Goal: Transaction & Acquisition: Purchase product/service

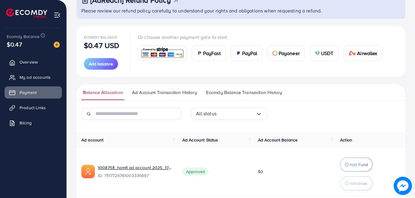
scroll to position [46, 0]
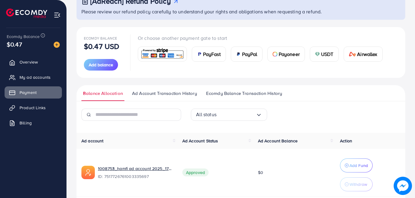
click at [328, 56] on span "USDT" at bounding box center [327, 54] width 12 height 7
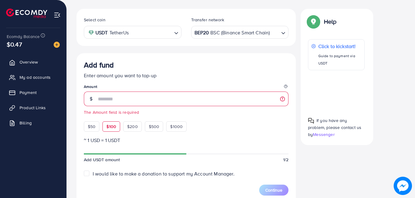
click at [113, 118] on div "$50 $100 $200 $500 $1000" at bounding box center [146, 124] width 125 height 13
click at [110, 128] on span "$100" at bounding box center [111, 127] width 10 height 6
type input "***"
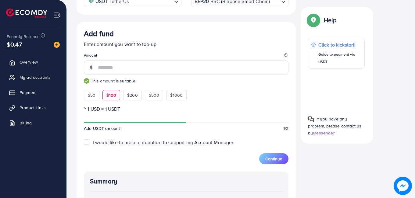
scroll to position [143, 0]
click at [271, 158] on span "Continue" at bounding box center [273, 159] width 17 height 6
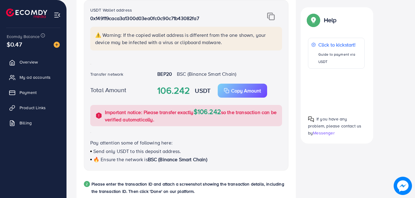
scroll to position [157, 0]
click at [268, 19] on img at bounding box center [271, 17] width 8 height 8
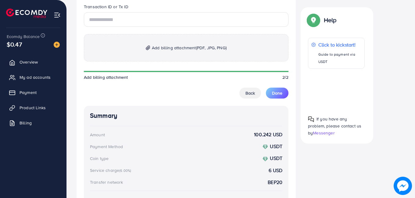
scroll to position [343, 0]
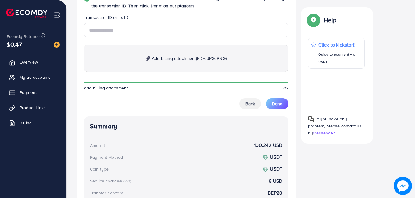
click at [173, 56] on span "Add billing attachment (PDF, JPG, PNG)" at bounding box center [189, 58] width 75 height 7
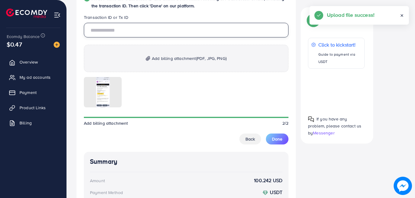
click at [151, 32] on input "text" at bounding box center [186, 30] width 204 height 15
paste input "**********"
type input "**********"
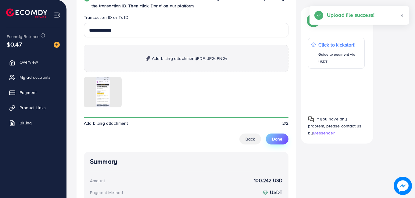
click at [274, 135] on button "Done" at bounding box center [277, 139] width 23 height 11
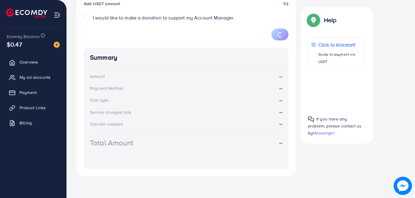
scroll to position [112, 0]
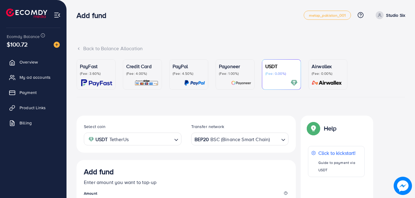
click at [31, 93] on span "Payment" at bounding box center [27, 93] width 17 height 6
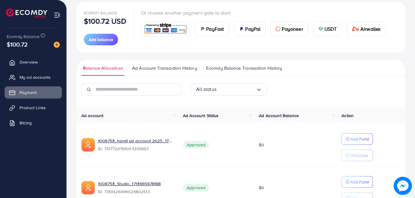
scroll to position [71, 0]
click at [350, 138] on p "Add Fund" at bounding box center [359, 138] width 19 height 7
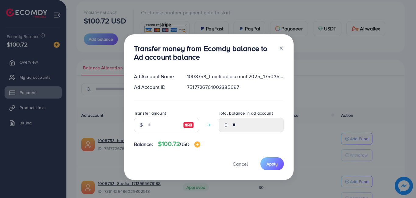
click at [186, 125] on img at bounding box center [188, 125] width 11 height 7
type input "***"
type input "******"
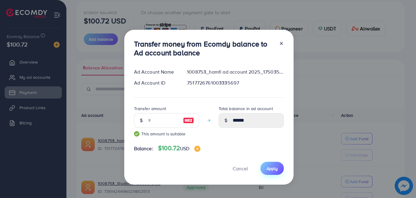
click at [269, 165] on button "Apply" at bounding box center [271, 168] width 23 height 13
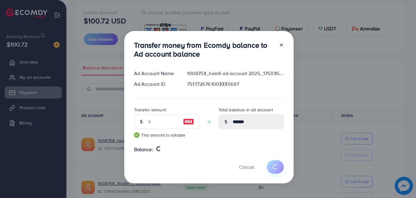
type input "*"
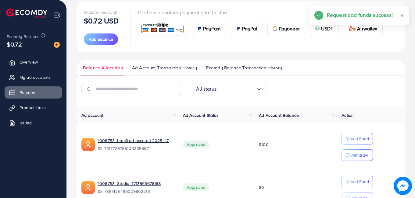
scroll to position [2, 0]
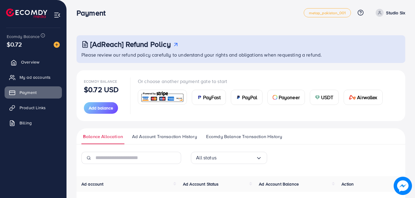
click at [20, 59] on link "Overview" at bounding box center [33, 62] width 57 height 12
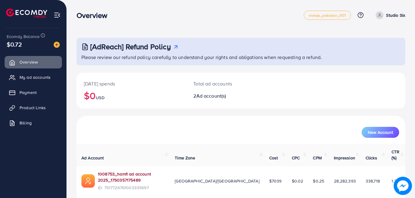
click at [112, 171] on link "1008753_hamfi ad account 2025_1750357175489" at bounding box center [131, 177] width 67 height 12
